Goal: Navigation & Orientation: Find specific page/section

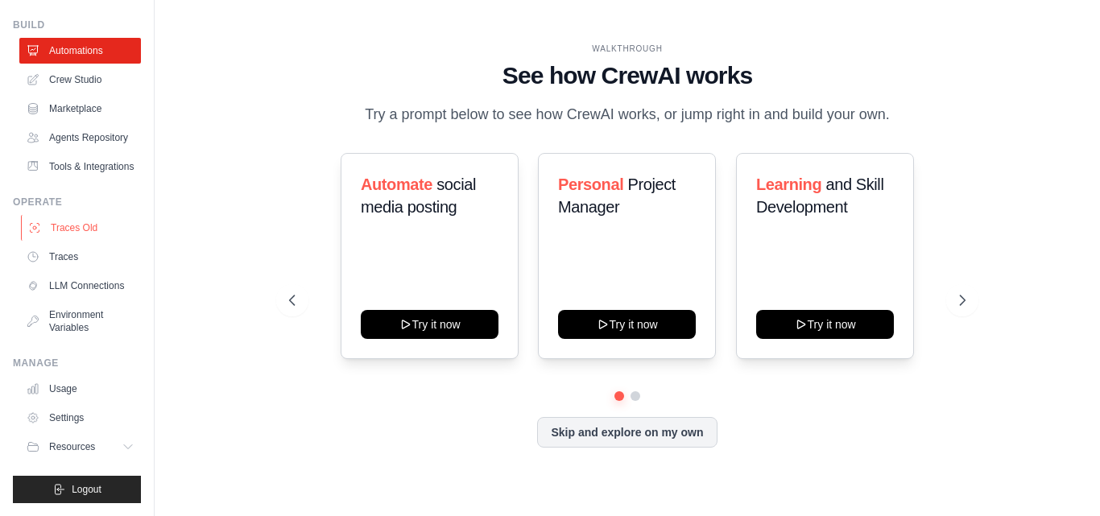
click at [77, 215] on link "Traces Old" at bounding box center [82, 228] width 122 height 26
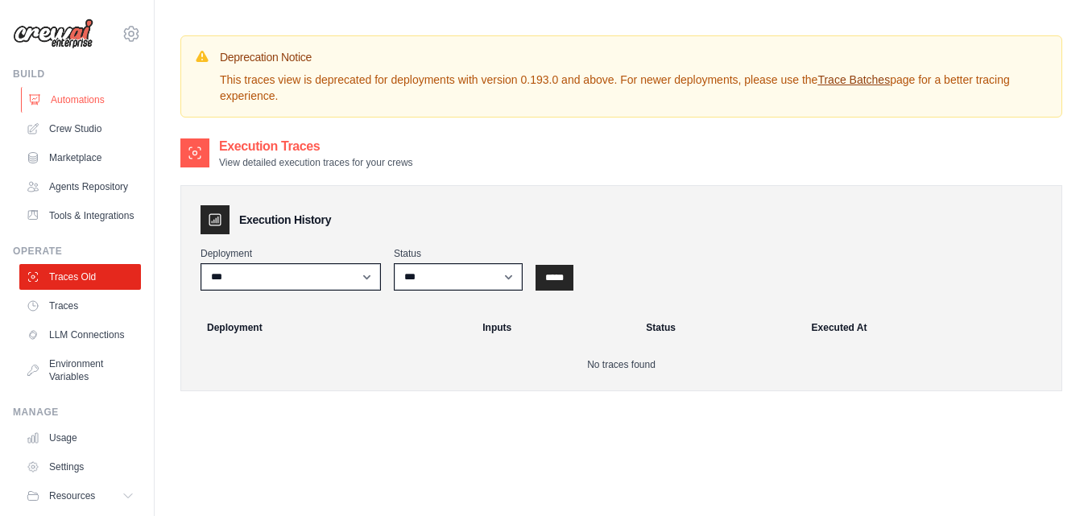
click at [68, 103] on link "Automations" at bounding box center [82, 100] width 122 height 26
